Goal: Contribute content

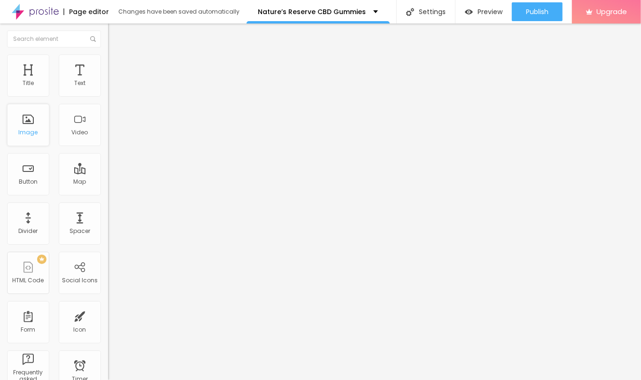
click at [25, 123] on div "Image" at bounding box center [28, 125] width 42 height 42
click at [108, 139] on button "button" at bounding box center [114, 134] width 13 height 10
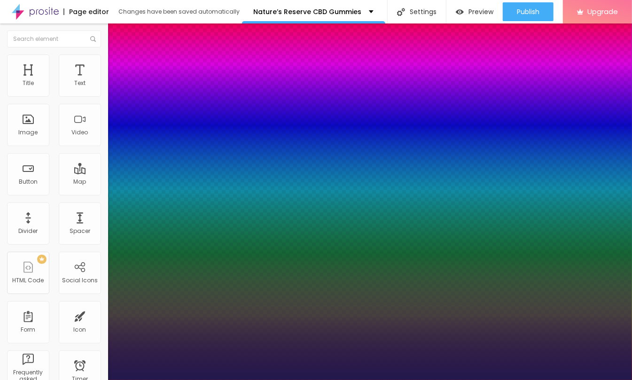
type input "1"
type input "28"
type input "1"
type input "28"
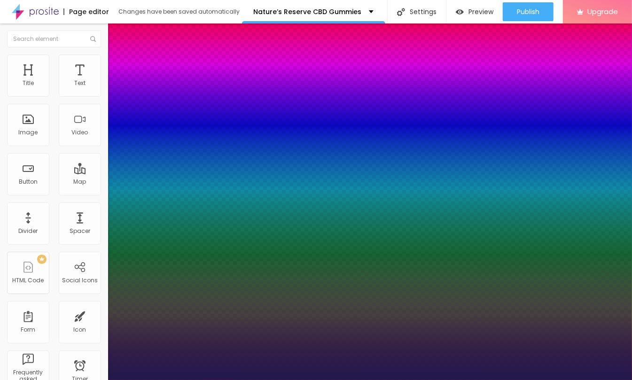
type input "1"
click at [11, 380] on div at bounding box center [316, 380] width 632 height 0
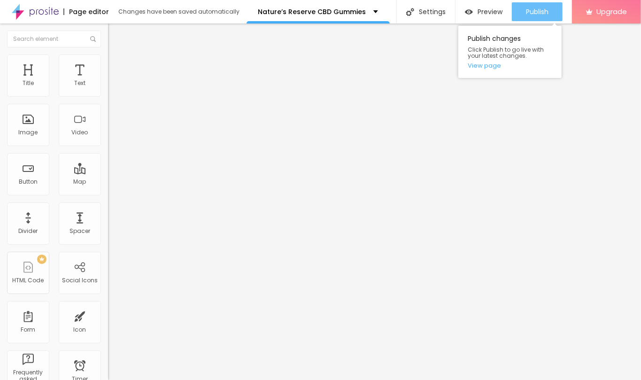
click at [537, 8] on span "Publish" at bounding box center [537, 12] width 23 height 8
